Goal: Register for event/course

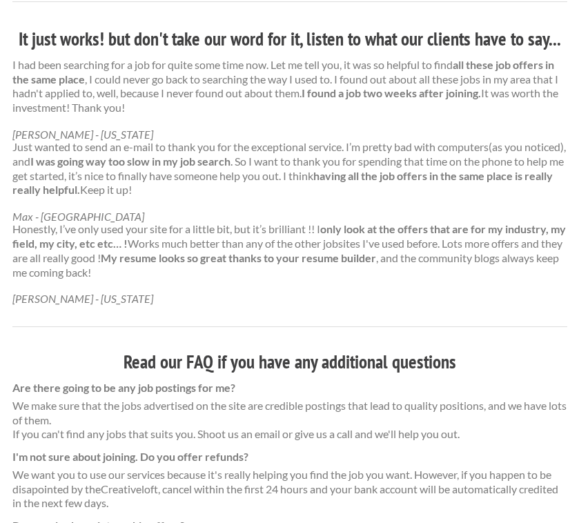
scroll to position [1140, 0]
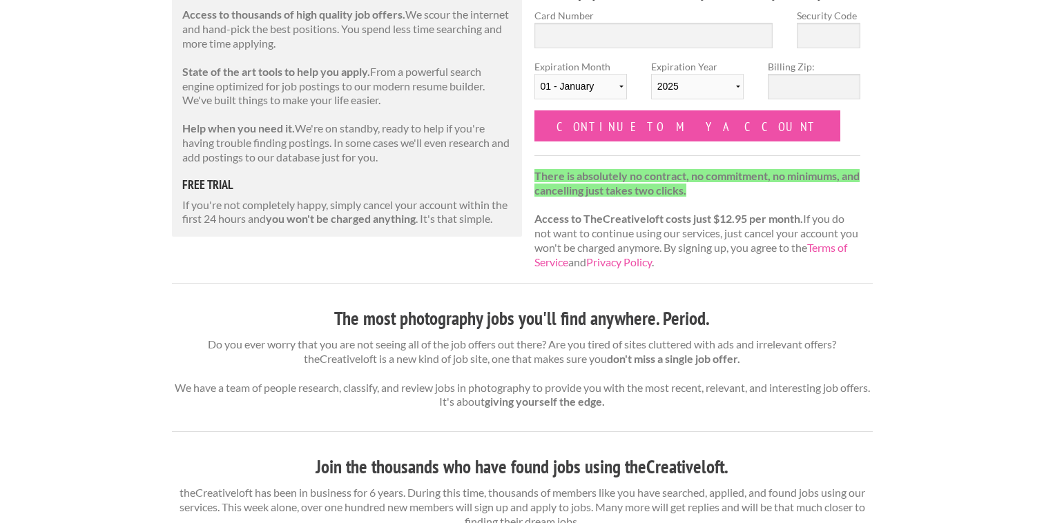
scroll to position [189, 0]
